Goal: Information Seeking & Learning: Learn about a topic

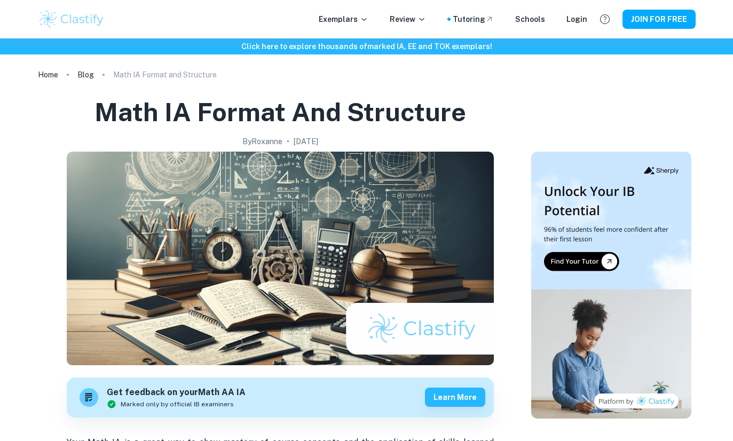
scroll to position [1330, 0]
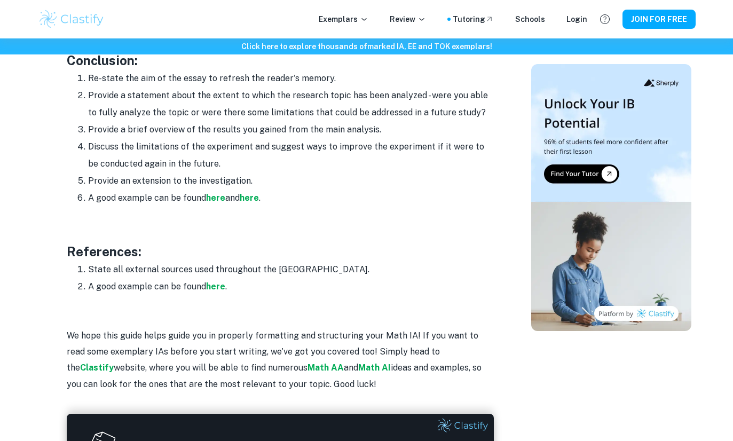
click at [50, 17] on img at bounding box center [72, 19] width 68 height 21
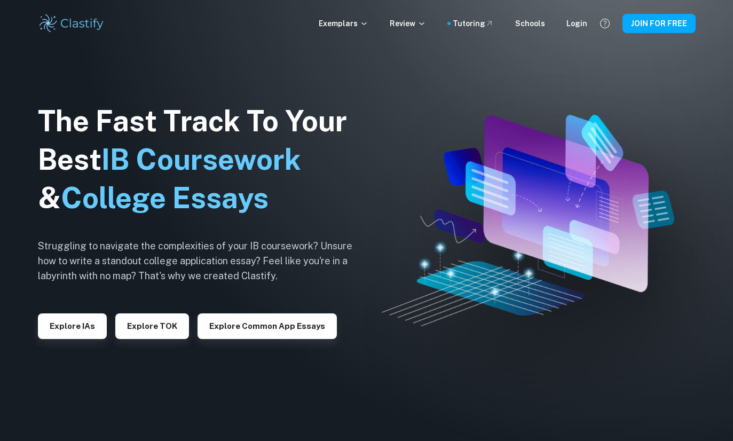
click at [163, 358] on div "The Fast Track To Your Best IB Coursework & College Essays Struggling to naviga…" at bounding box center [203, 220] width 331 height 365
click at [162, 339] on button "Explore TOK" at bounding box center [152, 327] width 74 height 26
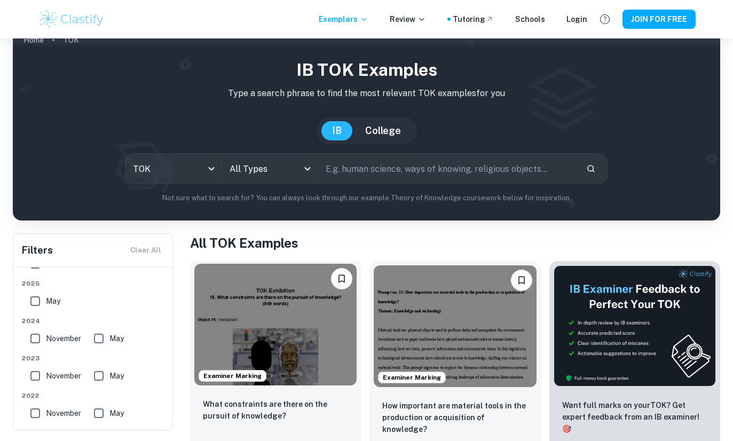
scroll to position [36, 0]
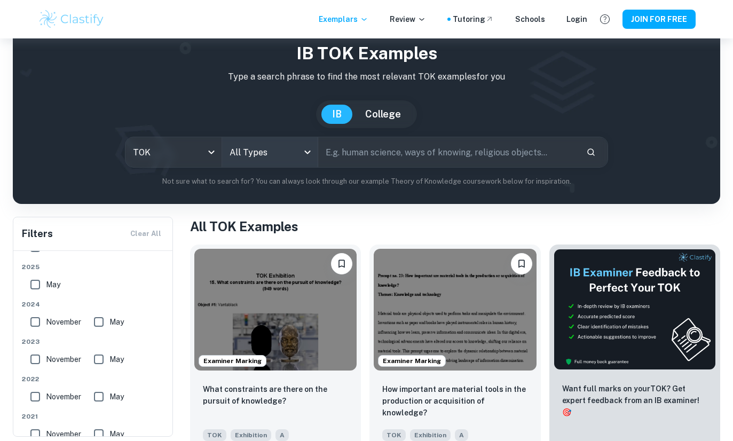
click at [291, 152] on body "We value your privacy We use cookies to enhance your browsing experience, serve…" at bounding box center [366, 222] width 733 height 441
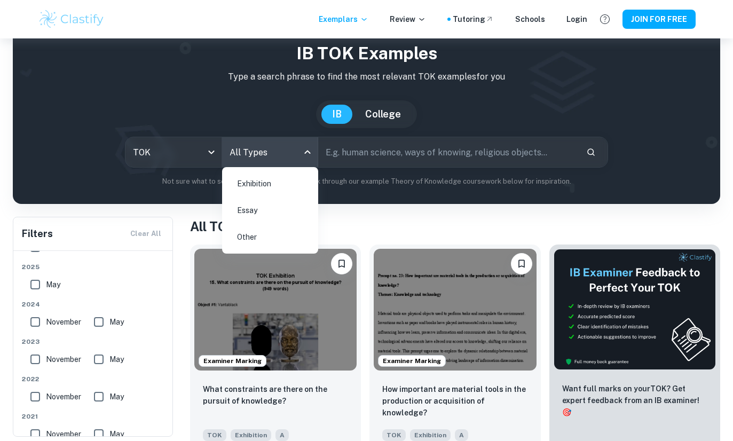
click at [261, 183] on li "Exhibition" at bounding box center [271, 183] width 88 height 25
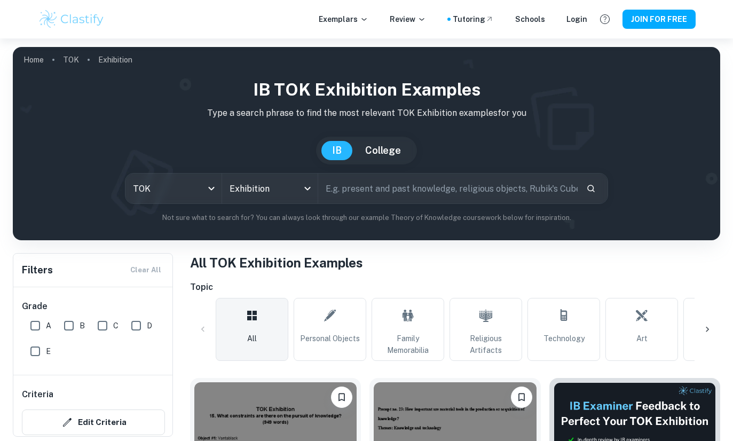
click at [339, 167] on div "IB TOK Exhibition examples Type a search phrase to find the most relevant TOK E…" at bounding box center [366, 150] width 691 height 146
drag, startPoint x: 347, startPoint y: 192, endPoint x: 339, endPoint y: 198, distance: 10.4
click at [347, 192] on input "text" at bounding box center [448, 189] width 260 height 30
type input "H"
type input "33"
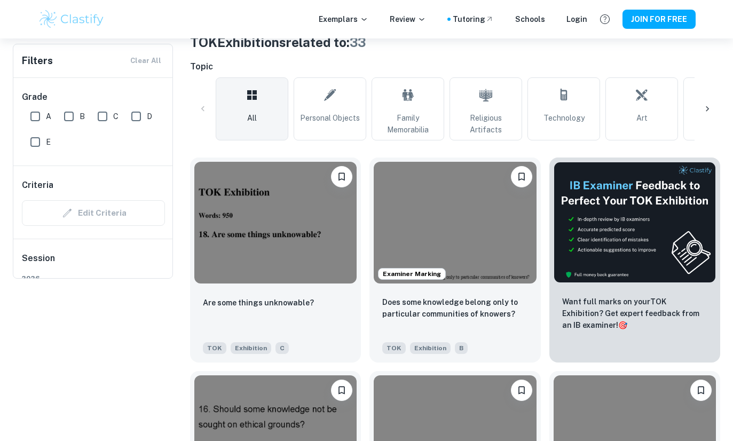
scroll to position [8, 0]
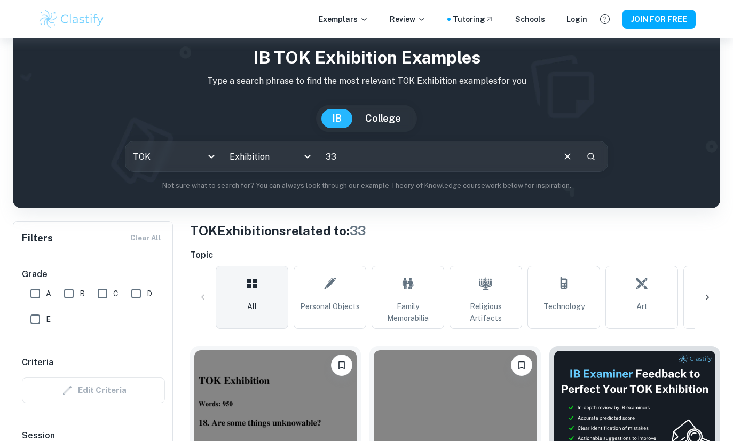
scroll to position [4, 0]
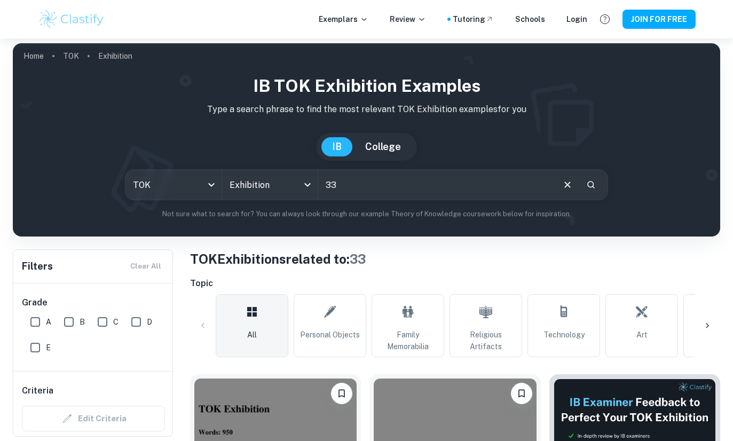
click at [365, 182] on input "33" at bounding box center [435, 185] width 235 height 30
paste input "How is current knowledge shaped by its historical development?"
type input "How is current knowledge shaped by its historical development?"
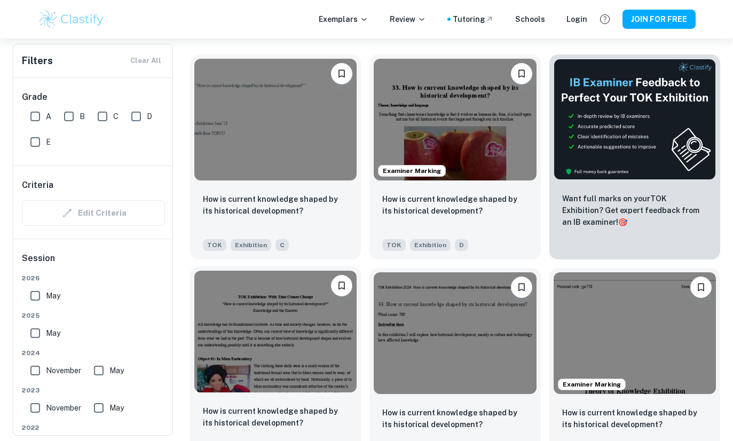
scroll to position [326, 0]
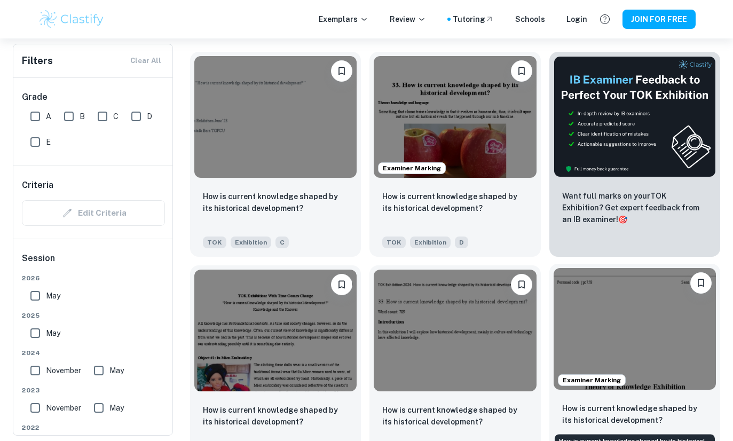
click at [638, 410] on p "How is current knowledge shaped by its historical development?" at bounding box center [635, 415] width 145 height 24
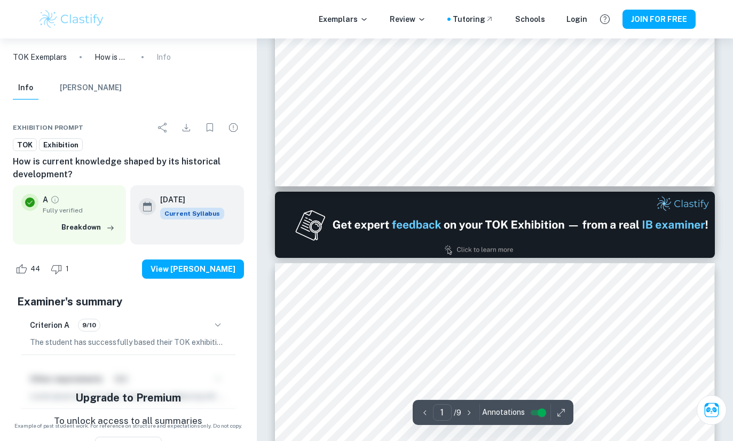
type input "2"
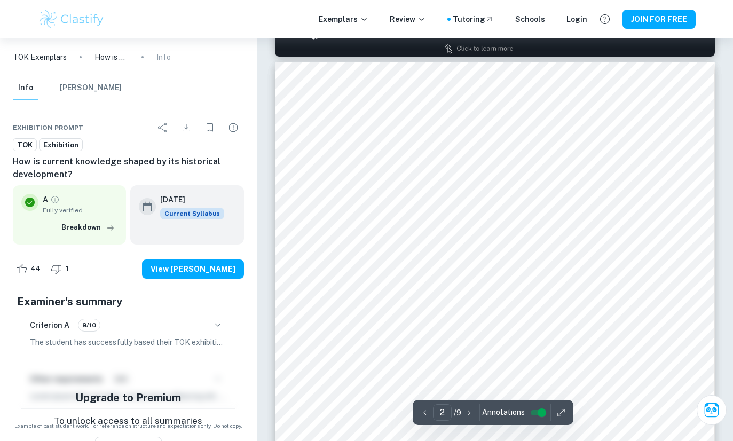
scroll to position [638, 0]
